Goal: Information Seeking & Learning: Compare options

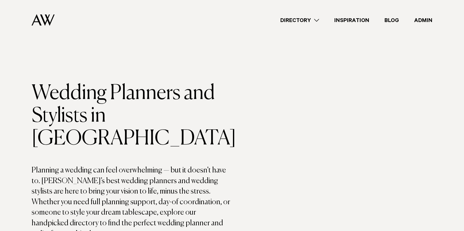
scroll to position [227, 0]
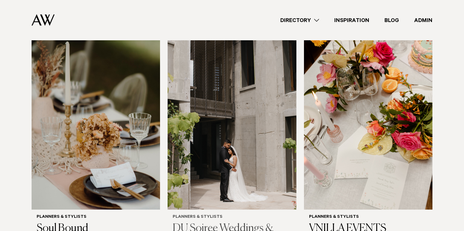
click at [227, 79] on img at bounding box center [231, 124] width 128 height 172
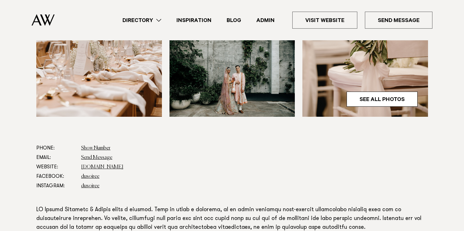
scroll to position [274, 0]
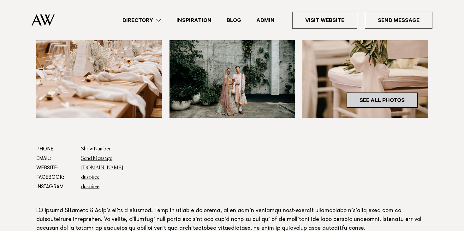
click at [403, 101] on link "See All Photos" at bounding box center [381, 100] width 71 height 15
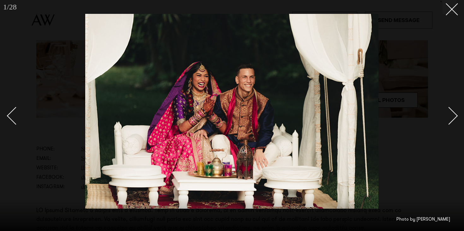
click at [452, 112] on div "Next slide" at bounding box center [449, 116] width 18 height 18
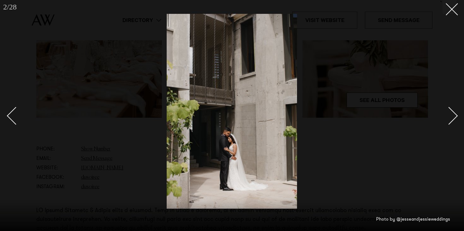
click at [452, 112] on div "Next slide" at bounding box center [449, 116] width 18 height 18
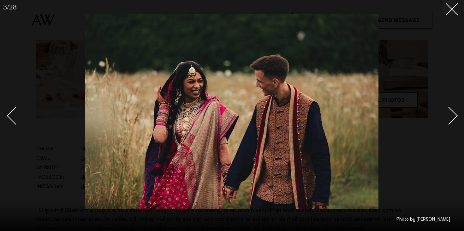
click at [452, 112] on div "Next slide" at bounding box center [449, 116] width 18 height 18
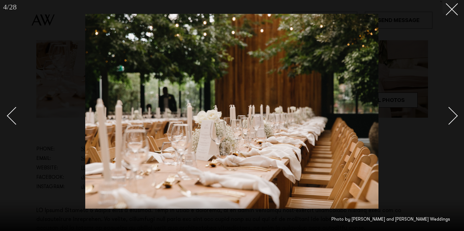
click at [452, 112] on div "Next slide" at bounding box center [449, 116] width 18 height 18
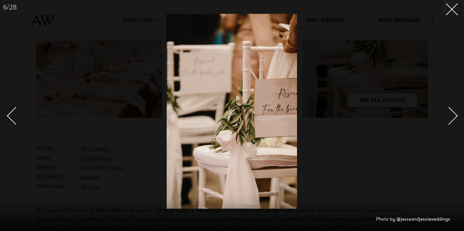
click at [452, 112] on div "Next slide" at bounding box center [449, 116] width 18 height 18
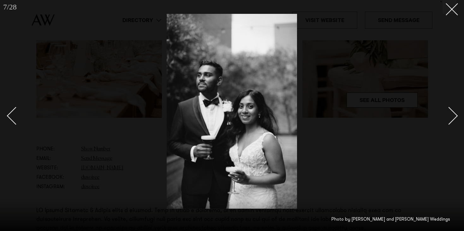
click at [452, 112] on div "Next slide" at bounding box center [449, 116] width 18 height 18
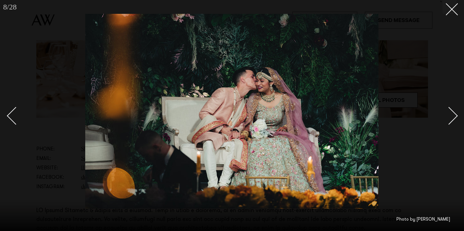
click at [452, 112] on div "Next slide" at bounding box center [449, 116] width 18 height 18
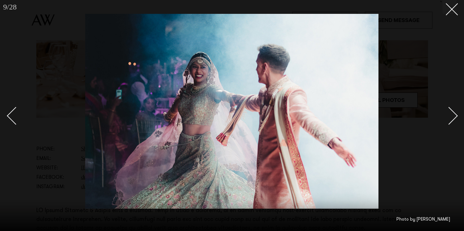
click at [452, 112] on div "Next slide" at bounding box center [449, 116] width 18 height 18
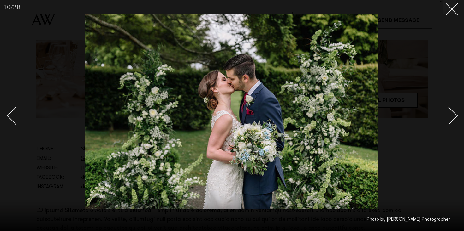
click at [452, 112] on div "Next slide" at bounding box center [449, 116] width 18 height 18
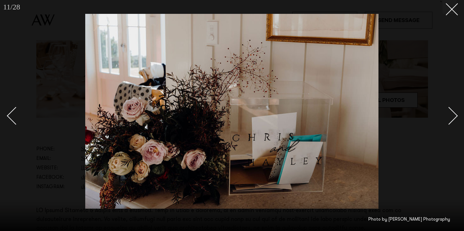
click at [452, 112] on div "Next slide" at bounding box center [449, 116] width 18 height 18
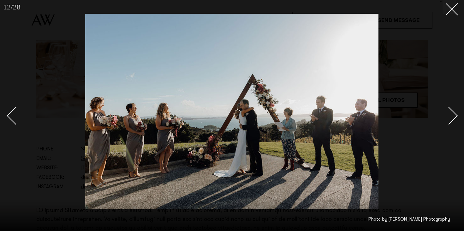
click at [452, 112] on div "Next slide" at bounding box center [449, 116] width 18 height 18
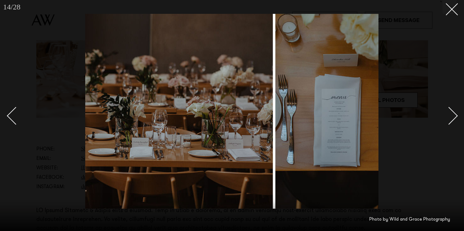
click at [452, 112] on div "Next slide" at bounding box center [449, 116] width 18 height 18
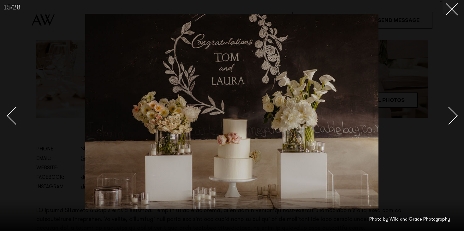
click at [452, 112] on div "Next slide" at bounding box center [449, 116] width 18 height 18
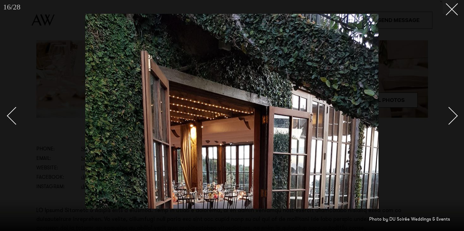
click at [452, 112] on div "Next slide" at bounding box center [449, 116] width 18 height 18
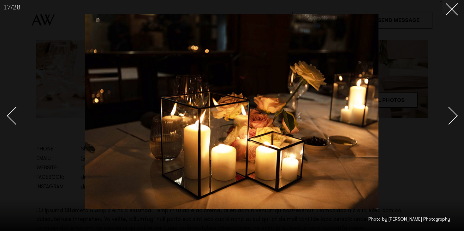
click at [452, 112] on div "Next slide" at bounding box center [449, 116] width 18 height 18
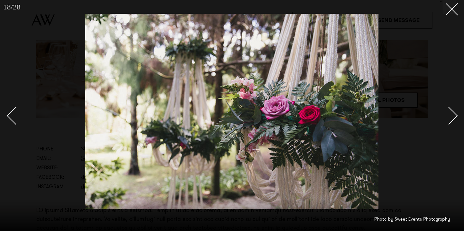
click at [452, 112] on div "Next slide" at bounding box center [449, 116] width 18 height 18
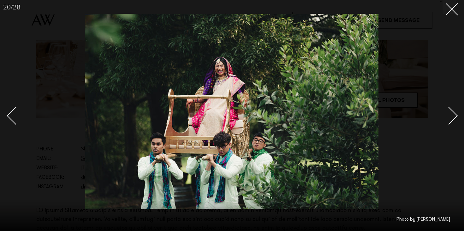
click at [452, 112] on div "Next slide" at bounding box center [449, 116] width 18 height 18
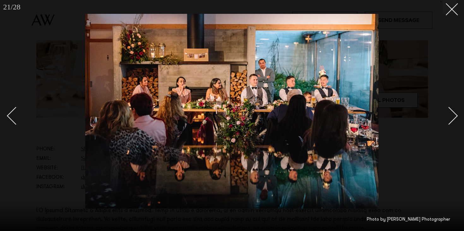
click at [452, 112] on div "Next slide" at bounding box center [449, 116] width 18 height 18
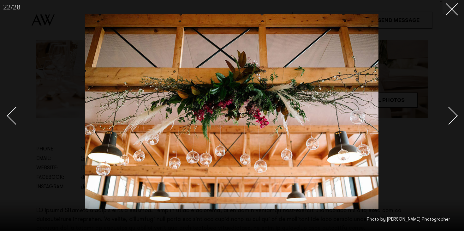
click at [452, 112] on div "Next slide" at bounding box center [449, 116] width 18 height 18
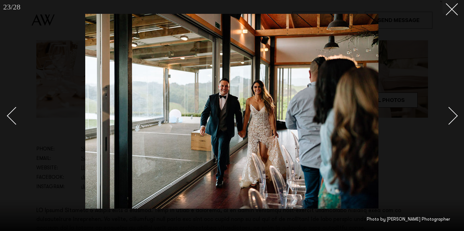
click at [452, 112] on div "Next slide" at bounding box center [449, 116] width 18 height 18
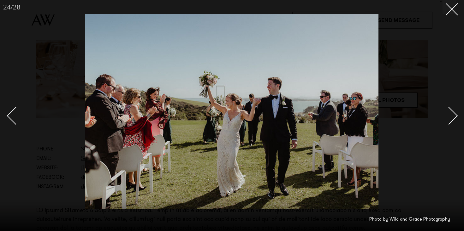
click at [452, 112] on div "Next slide" at bounding box center [449, 116] width 18 height 18
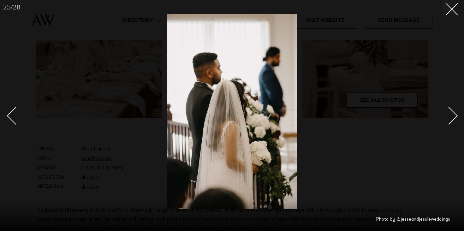
click at [452, 112] on div "Next slide" at bounding box center [449, 116] width 18 height 18
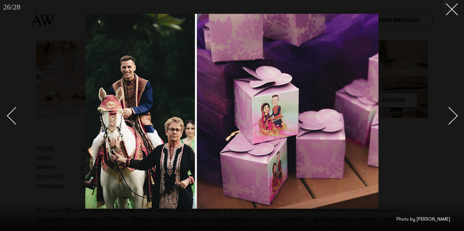
click at [452, 112] on div "Next slide" at bounding box center [449, 116] width 18 height 18
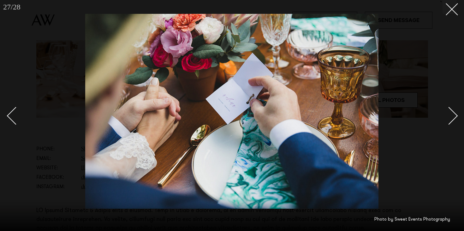
click at [452, 112] on div "Next slide" at bounding box center [449, 116] width 18 height 18
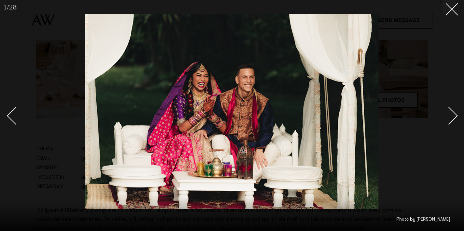
click at [452, 112] on div "Next slide" at bounding box center [449, 116] width 18 height 18
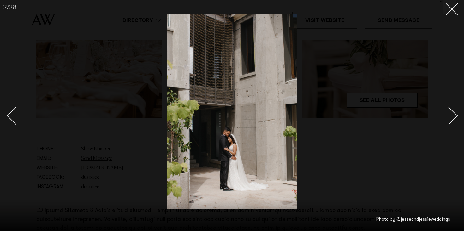
click at [452, 112] on div "Next slide" at bounding box center [449, 116] width 18 height 18
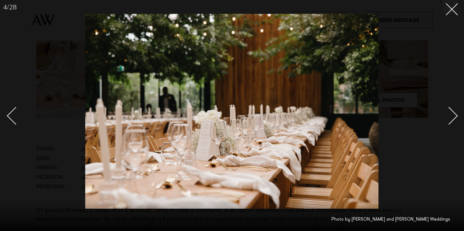
click at [452, 112] on div "Next slide" at bounding box center [449, 116] width 18 height 18
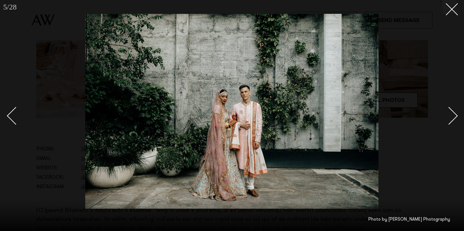
click at [452, 112] on div "Next slide" at bounding box center [449, 116] width 18 height 18
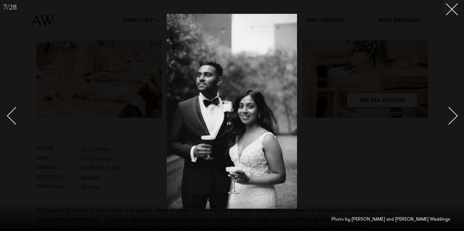
click at [452, 112] on div "Next slide" at bounding box center [449, 116] width 18 height 18
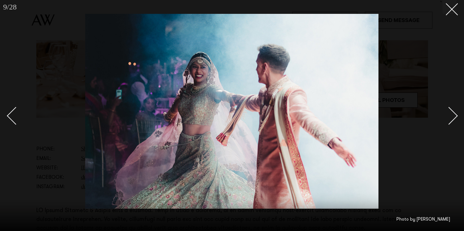
click at [452, 112] on div "Next slide" at bounding box center [449, 116] width 18 height 18
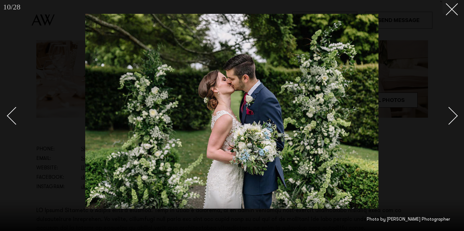
click at [452, 112] on div "Next slide" at bounding box center [449, 116] width 18 height 18
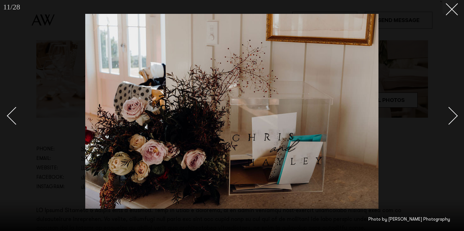
click at [452, 112] on div "Next slide" at bounding box center [449, 116] width 18 height 18
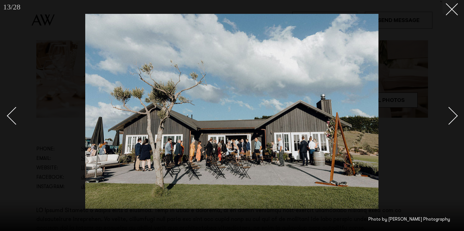
click at [452, 112] on div "Next slide" at bounding box center [449, 116] width 18 height 18
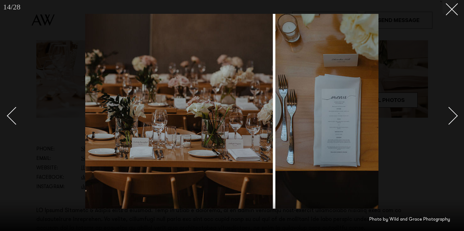
click at [452, 112] on div "Next slide" at bounding box center [449, 116] width 18 height 18
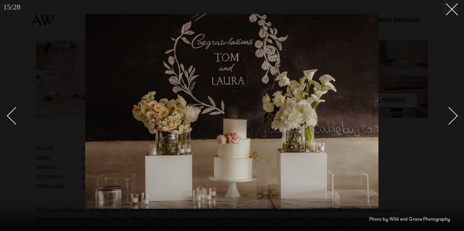
click at [452, 112] on div "Next slide" at bounding box center [449, 116] width 18 height 18
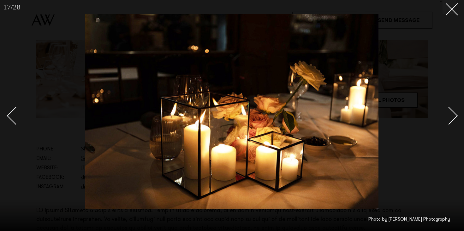
click at [452, 112] on div "Next slide" at bounding box center [449, 116] width 18 height 18
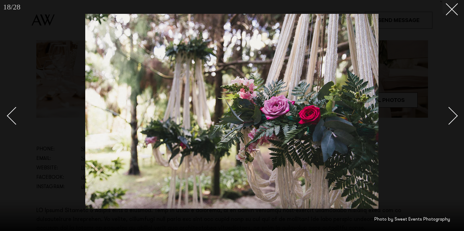
drag, startPoint x: 22, startPoint y: 37, endPoint x: 21, endPoint y: 33, distance: 3.3
click at [22, 36] on div at bounding box center [232, 115] width 464 height 231
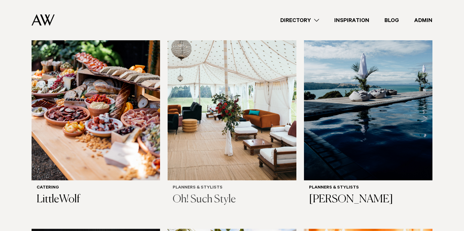
scroll to position [491, 0]
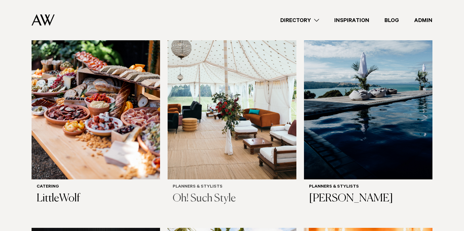
click at [233, 107] on img at bounding box center [231, 94] width 128 height 172
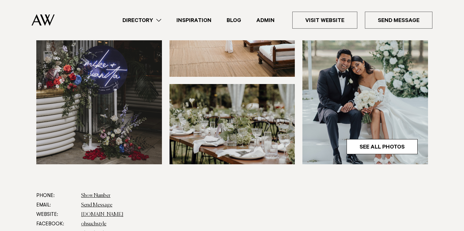
scroll to position [206, 0]
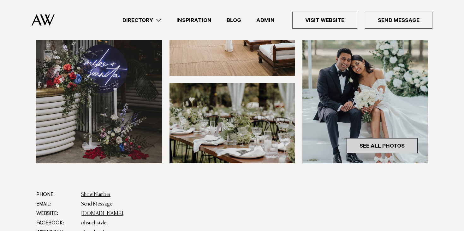
click at [394, 146] on link "See All Photos" at bounding box center [381, 145] width 71 height 15
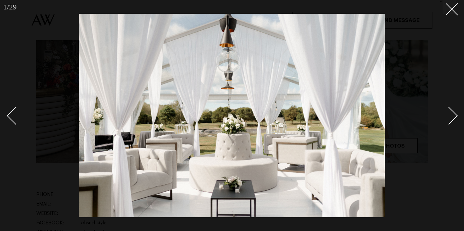
click at [447, 120] on div "Next slide" at bounding box center [449, 116] width 18 height 18
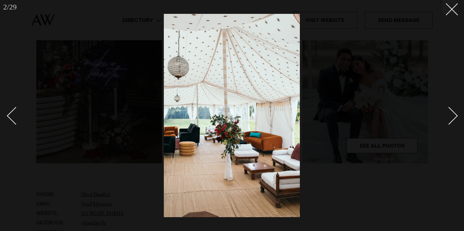
click at [447, 120] on div "Next slide" at bounding box center [449, 116] width 18 height 18
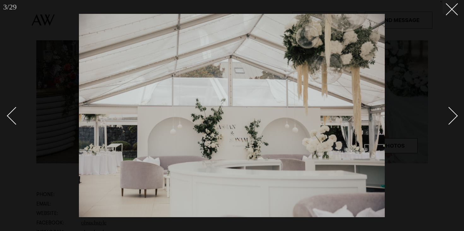
click at [447, 120] on div "Next slide" at bounding box center [449, 116] width 18 height 18
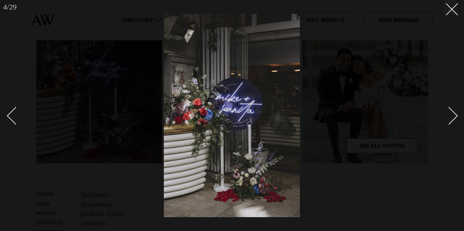
click at [447, 120] on div "Next slide" at bounding box center [449, 116] width 18 height 18
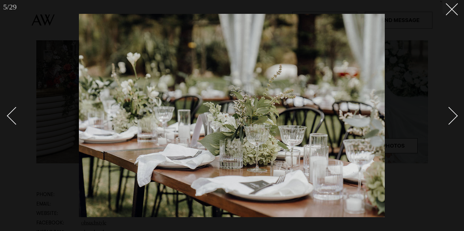
click at [447, 120] on div "Next slide" at bounding box center [449, 116] width 18 height 18
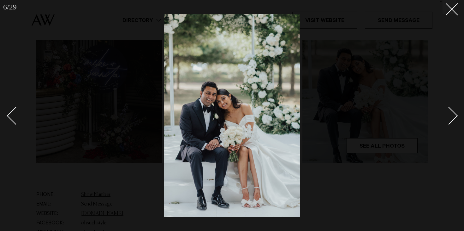
click at [447, 120] on div "Next slide" at bounding box center [449, 116] width 18 height 18
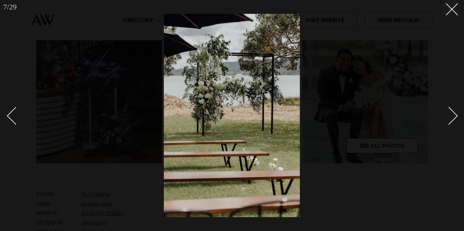
click at [447, 120] on div "Next slide" at bounding box center [449, 116] width 18 height 18
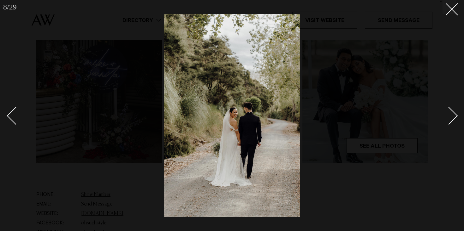
click at [10, 122] on link at bounding box center [19, 116] width 22 height 32
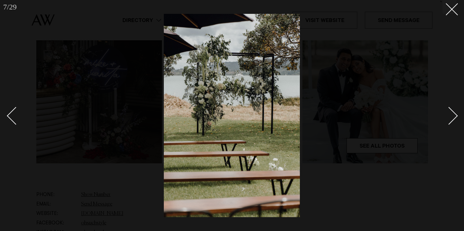
click at [10, 120] on link at bounding box center [19, 116] width 22 height 32
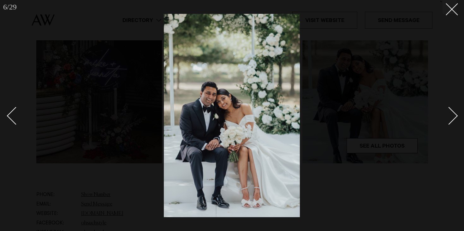
click at [448, 117] on div "Next slide" at bounding box center [449, 116] width 18 height 18
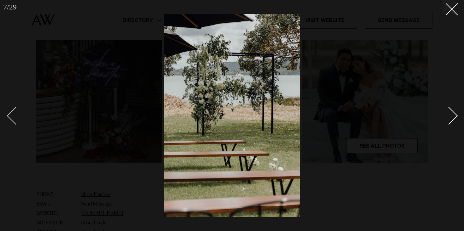
click at [12, 117] on div "Previous slide" at bounding box center [16, 116] width 18 height 18
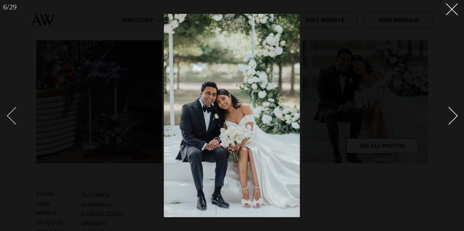
click at [12, 117] on div "Previous slide" at bounding box center [16, 116] width 18 height 18
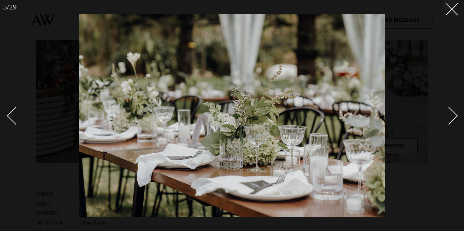
click at [448, 114] on div "Next slide" at bounding box center [449, 116] width 18 height 18
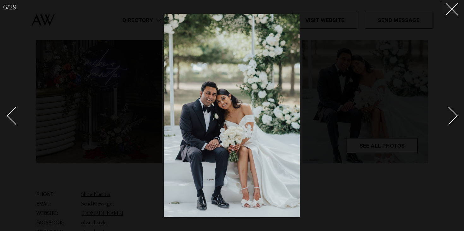
click at [454, 113] on div "Next slide" at bounding box center [449, 116] width 18 height 18
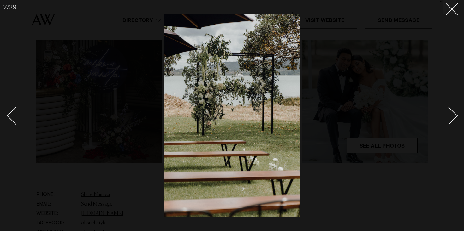
click at [454, 113] on div "Next slide" at bounding box center [449, 116] width 18 height 18
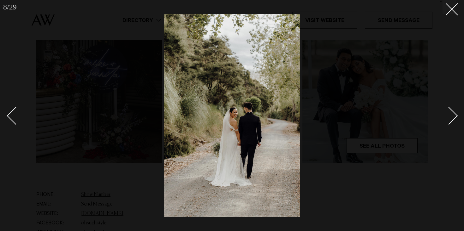
click at [454, 113] on div "Next slide" at bounding box center [449, 116] width 18 height 18
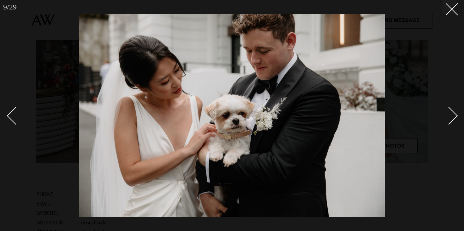
click at [454, 113] on div "Next slide" at bounding box center [449, 116] width 18 height 18
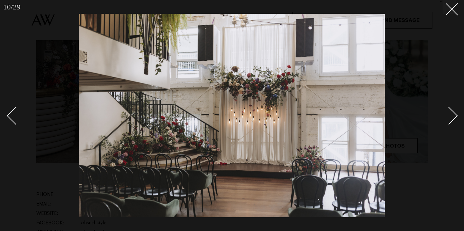
click at [454, 113] on div "Next slide" at bounding box center [449, 116] width 18 height 18
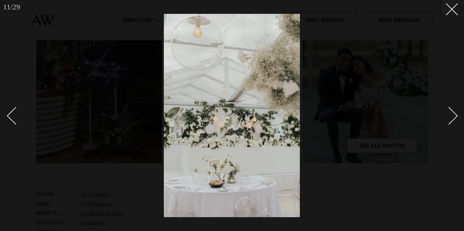
click at [454, 113] on div "Next slide" at bounding box center [449, 116] width 18 height 18
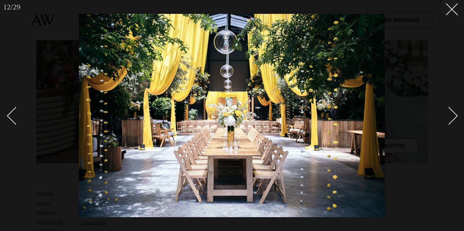
click at [454, 113] on div "Next slide" at bounding box center [449, 116] width 18 height 18
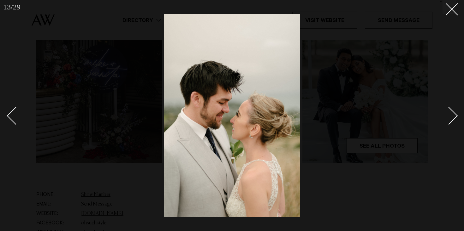
click at [454, 113] on div "Next slide" at bounding box center [449, 116] width 18 height 18
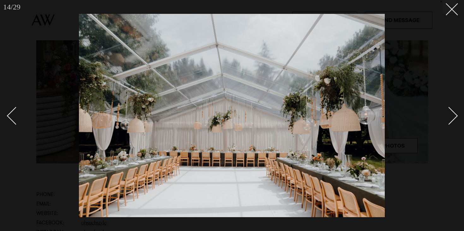
click at [454, 113] on div "Next slide" at bounding box center [449, 116] width 18 height 18
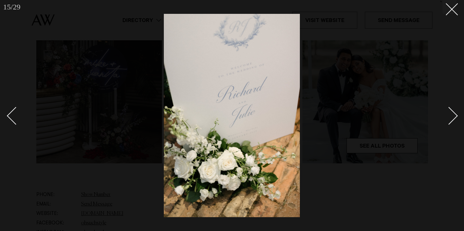
click at [454, 113] on div "Next slide" at bounding box center [449, 116] width 18 height 18
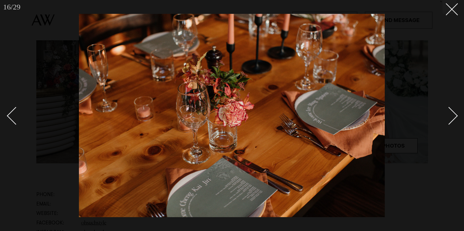
click at [454, 113] on div "Next slide" at bounding box center [449, 116] width 18 height 18
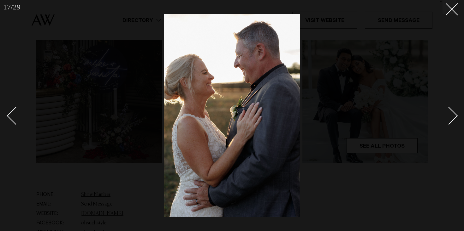
click at [454, 113] on div "Next slide" at bounding box center [449, 116] width 18 height 18
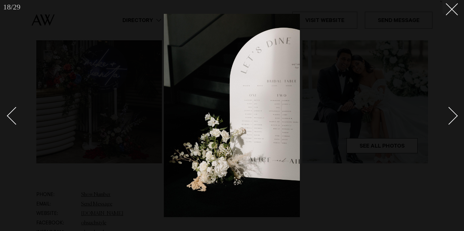
click at [454, 113] on div "Next slide" at bounding box center [449, 116] width 18 height 18
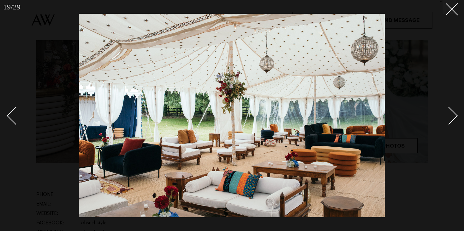
click at [454, 113] on div "Next slide" at bounding box center [449, 116] width 18 height 18
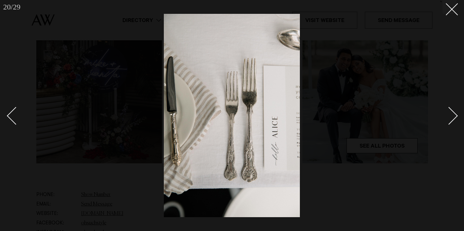
click at [454, 113] on div "Next slide" at bounding box center [449, 116] width 18 height 18
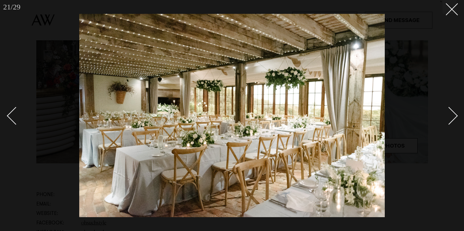
click at [454, 113] on div "Next slide" at bounding box center [449, 116] width 18 height 18
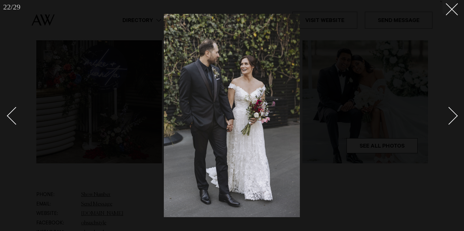
click at [454, 113] on div "Next slide" at bounding box center [449, 116] width 18 height 18
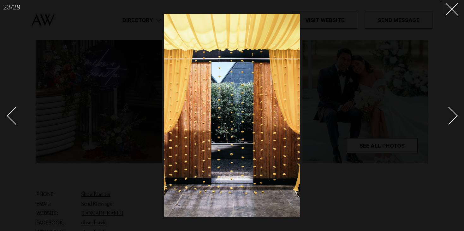
click at [454, 113] on div "Next slide" at bounding box center [449, 116] width 18 height 18
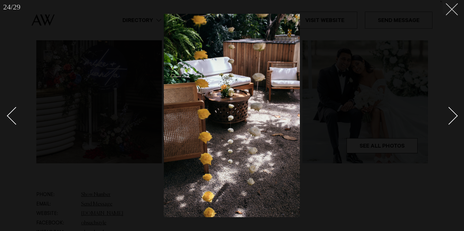
click at [454, 13] on button at bounding box center [449, 7] width 14 height 14
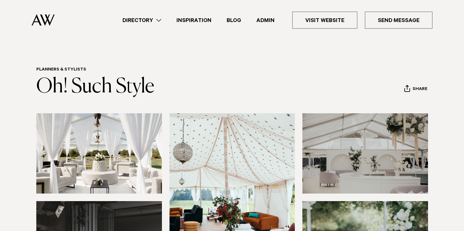
click at [146, 20] on link "Directory" at bounding box center [142, 20] width 54 height 9
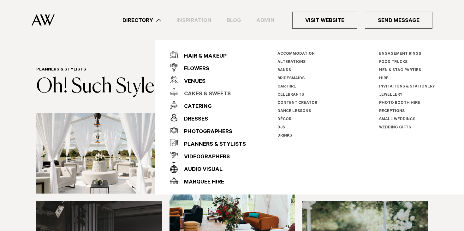
click at [191, 93] on div "Cakes & Sweets" at bounding box center [204, 94] width 53 height 13
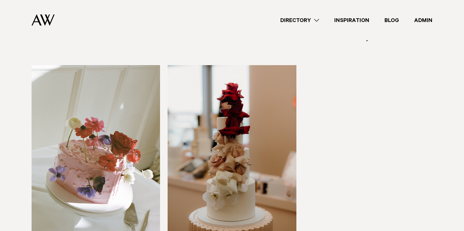
scroll to position [382, 0]
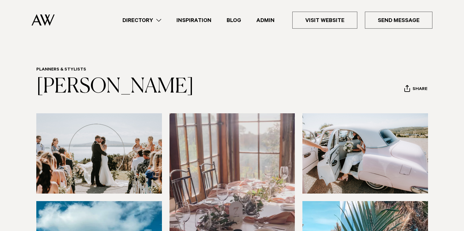
click at [156, 21] on link "Directory" at bounding box center [142, 20] width 54 height 9
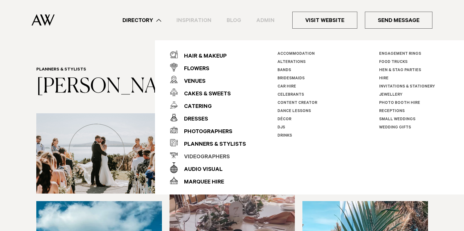
click at [198, 156] on div "Videographers" at bounding box center [204, 157] width 52 height 13
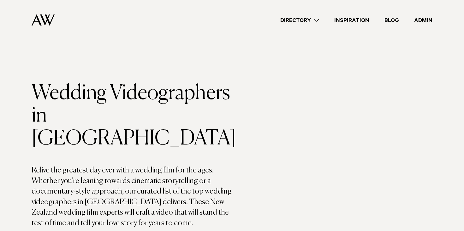
click at [312, 19] on link "Directory" at bounding box center [299, 20] width 54 height 9
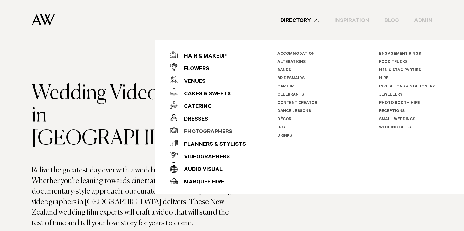
click at [193, 130] on div "Photographers" at bounding box center [205, 132] width 55 height 13
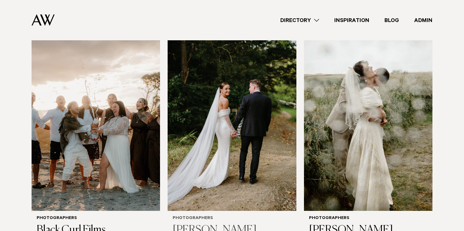
scroll to position [448, 0]
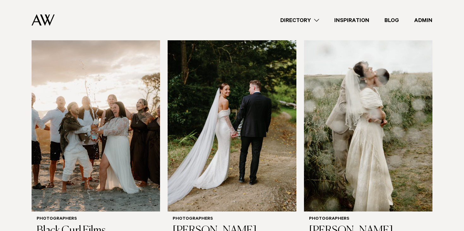
click at [184, 25] on div "Directory Hair & Makeup Flowers Venues Cakes & Sweets" at bounding box center [246, 20] width 372 height 40
click at [43, 25] on img at bounding box center [43, 20] width 23 height 12
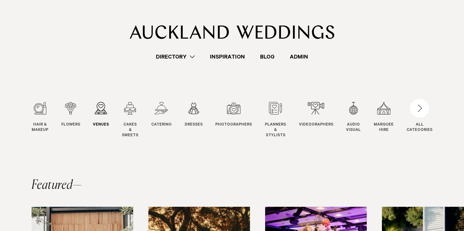
click at [99, 110] on div "3 / 12" at bounding box center [101, 108] width 16 height 13
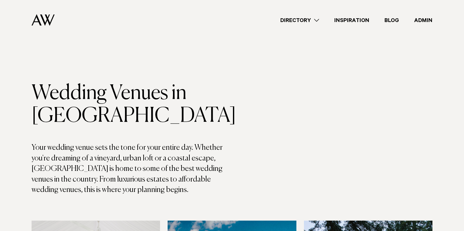
scroll to position [3029, 0]
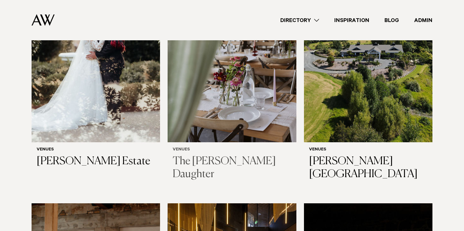
click at [224, 56] on img at bounding box center [231, 56] width 128 height 172
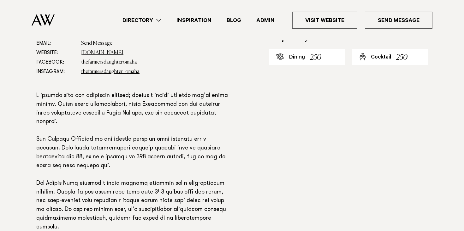
scroll to position [394, 0]
